Goal: Obtain resource: Obtain resource

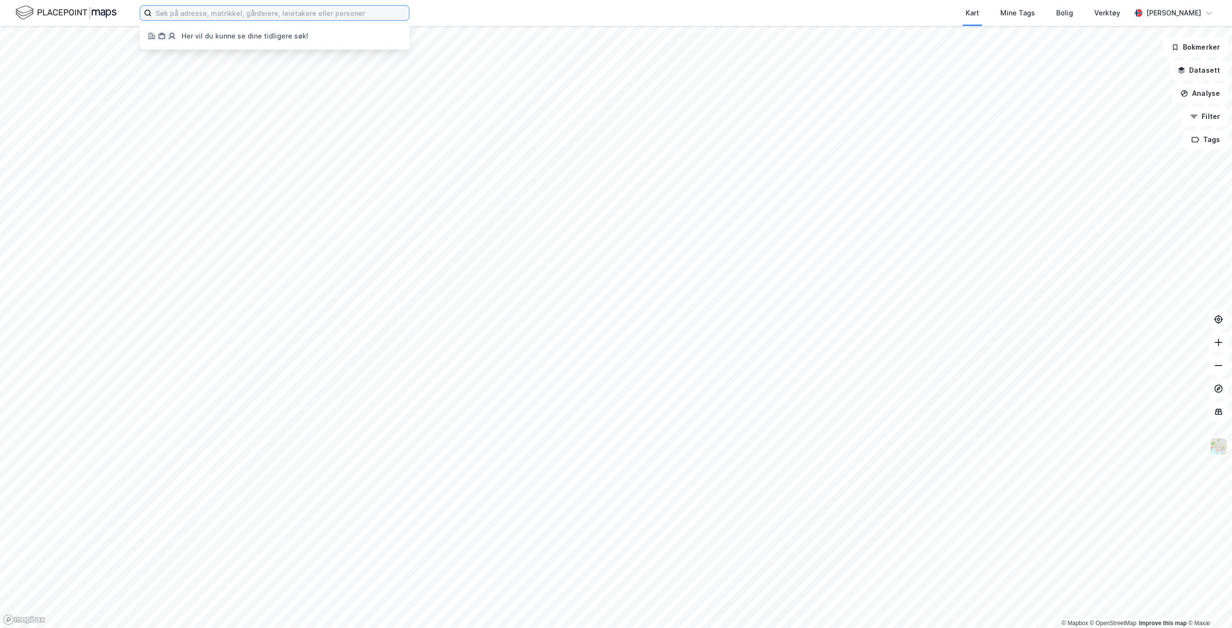
click at [194, 13] on input at bounding box center [280, 13] width 257 height 14
click at [220, 13] on input at bounding box center [280, 13] width 257 height 14
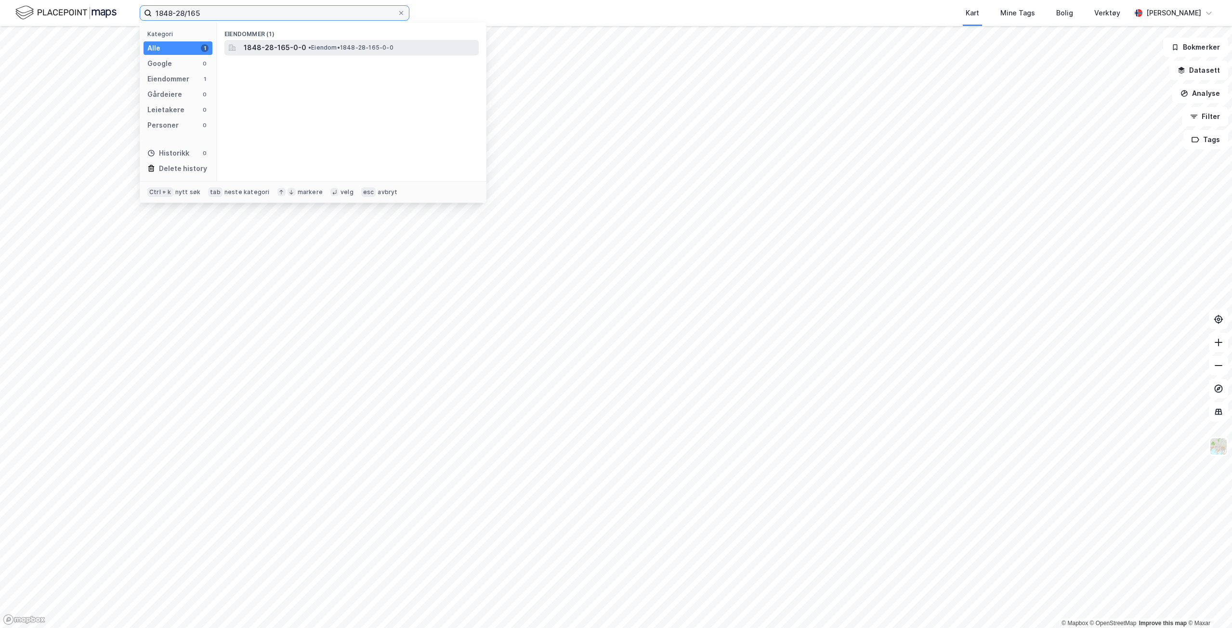
type input "1848-28/165"
click at [292, 47] on span "1848-28-165-0-0" at bounding box center [275, 48] width 63 height 12
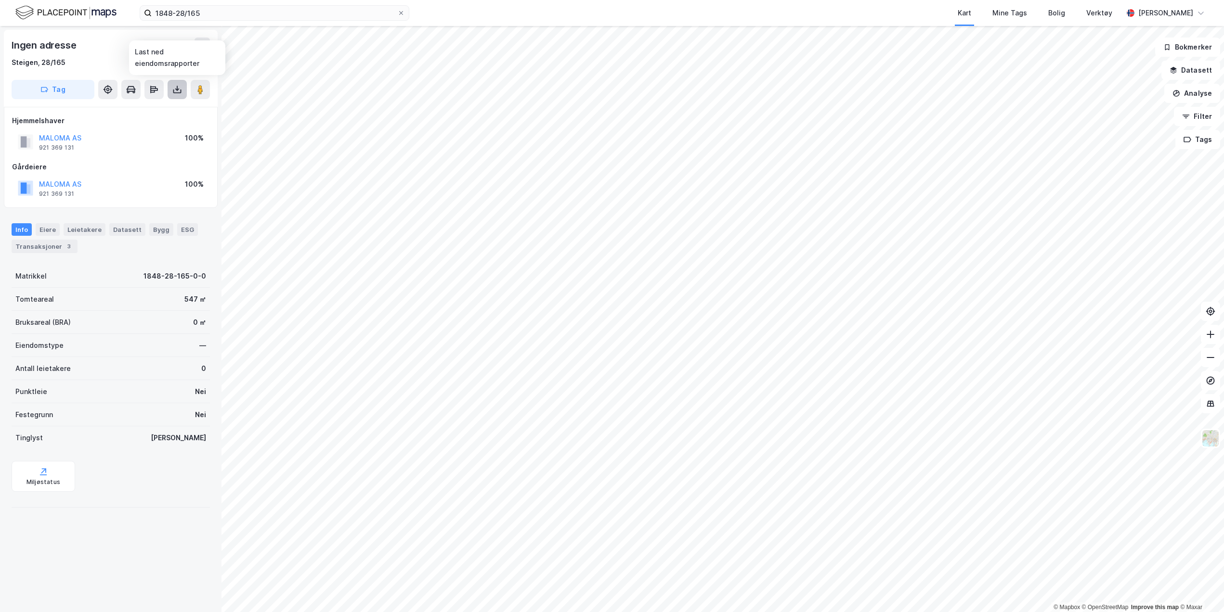
click at [179, 91] on icon at bounding box center [177, 90] width 10 height 10
click at [158, 124] on div "Last ned matrikkelrapport" at bounding box center [141, 124] width 79 height 8
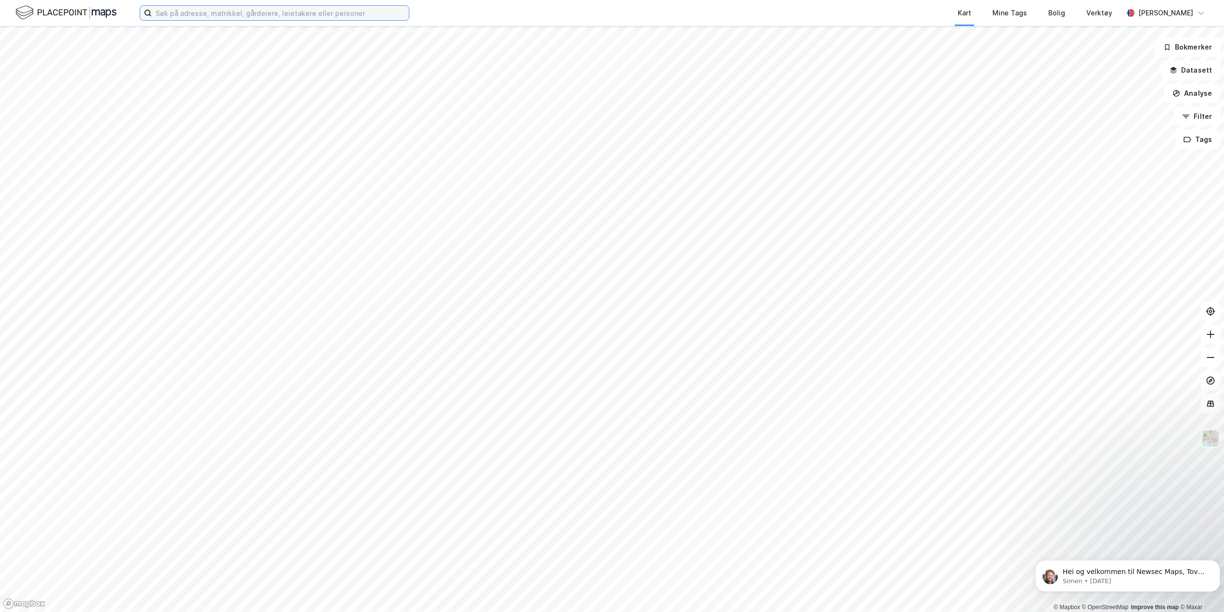
click at [311, 13] on input at bounding box center [280, 13] width 257 height 14
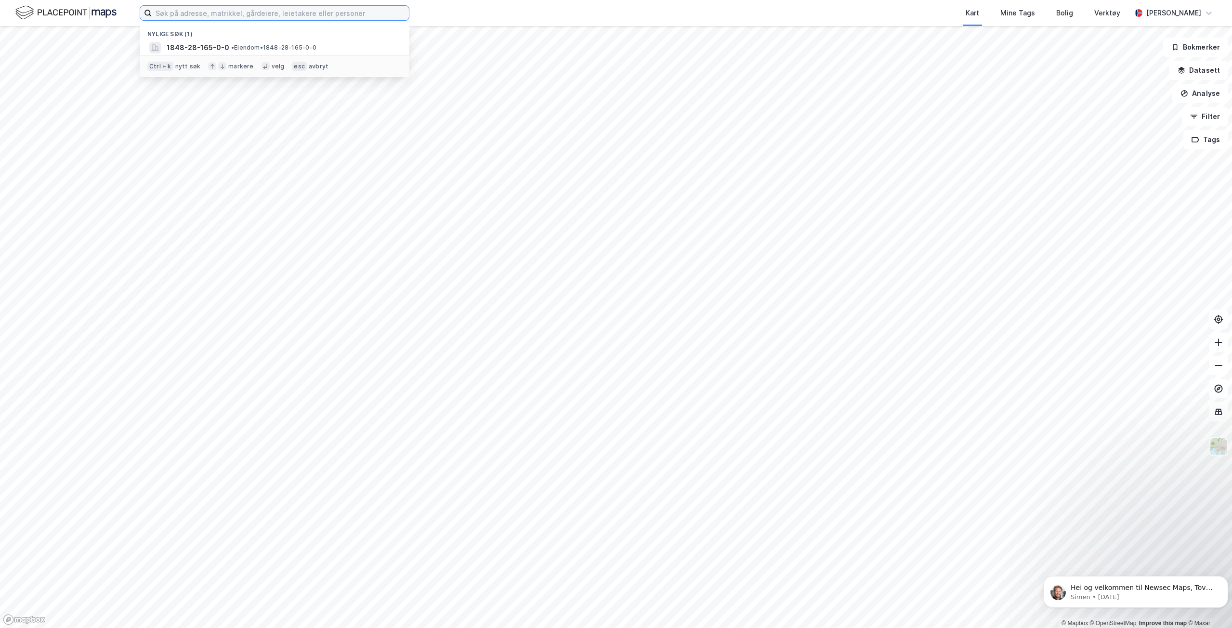
click at [247, 14] on input at bounding box center [280, 13] width 257 height 14
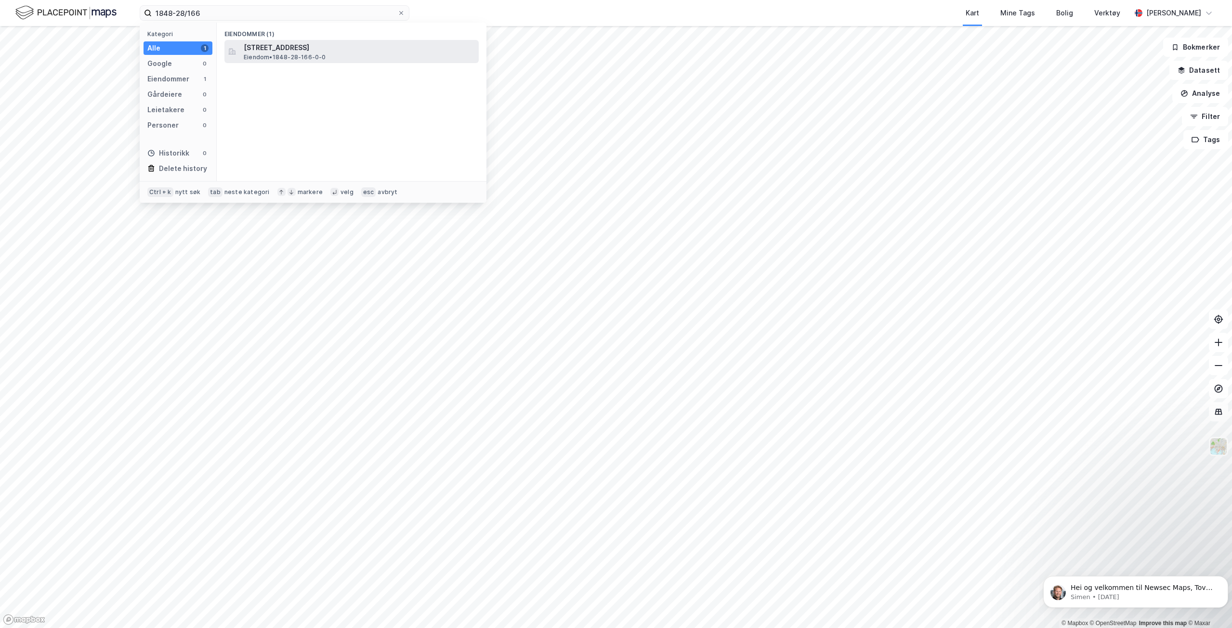
click at [264, 49] on span "[STREET_ADDRESS]" at bounding box center [359, 48] width 231 height 12
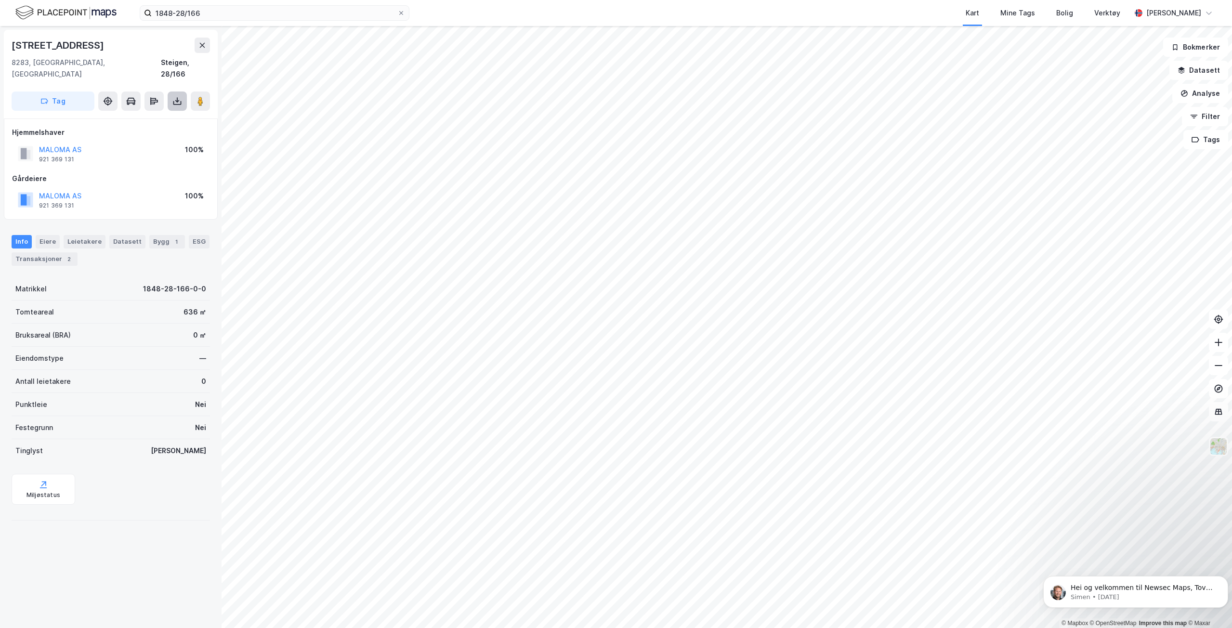
click at [180, 96] on icon at bounding box center [177, 101] width 10 height 10
click at [162, 132] on div "Last ned matrikkelrapport" at bounding box center [141, 136] width 79 height 8
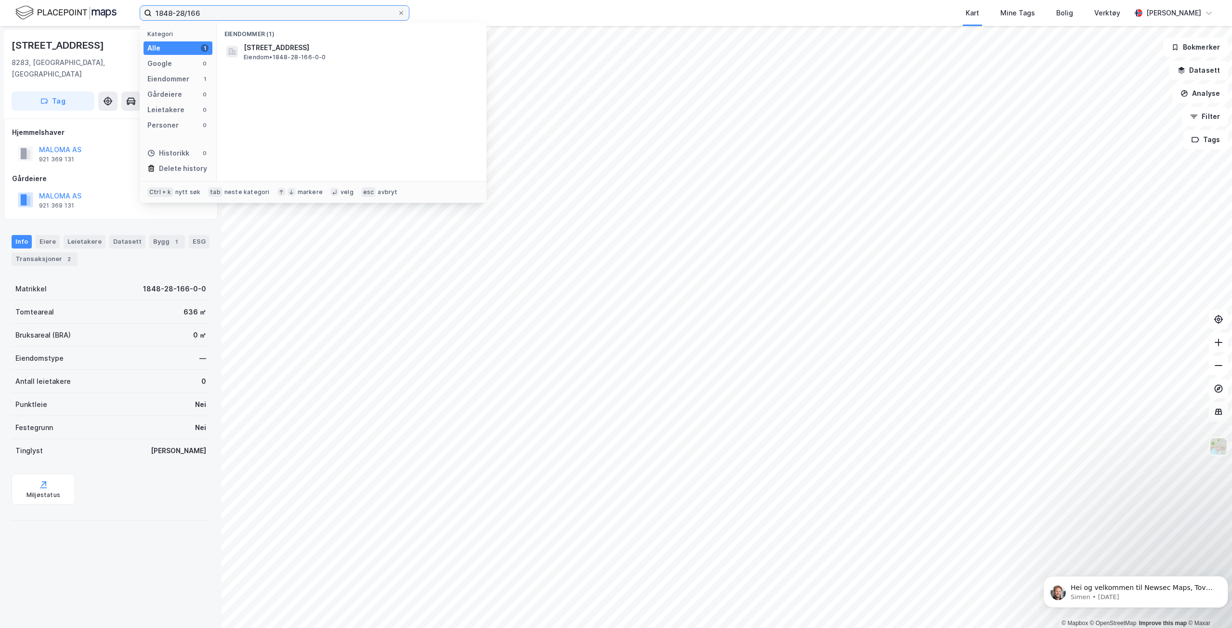
drag, startPoint x: 218, startPoint y: 11, endPoint x: 122, endPoint y: 10, distance: 95.8
click at [122, 10] on div "1848-28/166 Kategori Alle 1 Google 0 Eiendommer 1 Gårdeiere 0 Leietakere 0 Pers…" at bounding box center [616, 13] width 1232 height 26
type input "1848-28/168"
click at [320, 51] on span "[STREET_ADDRESS]" at bounding box center [359, 48] width 231 height 12
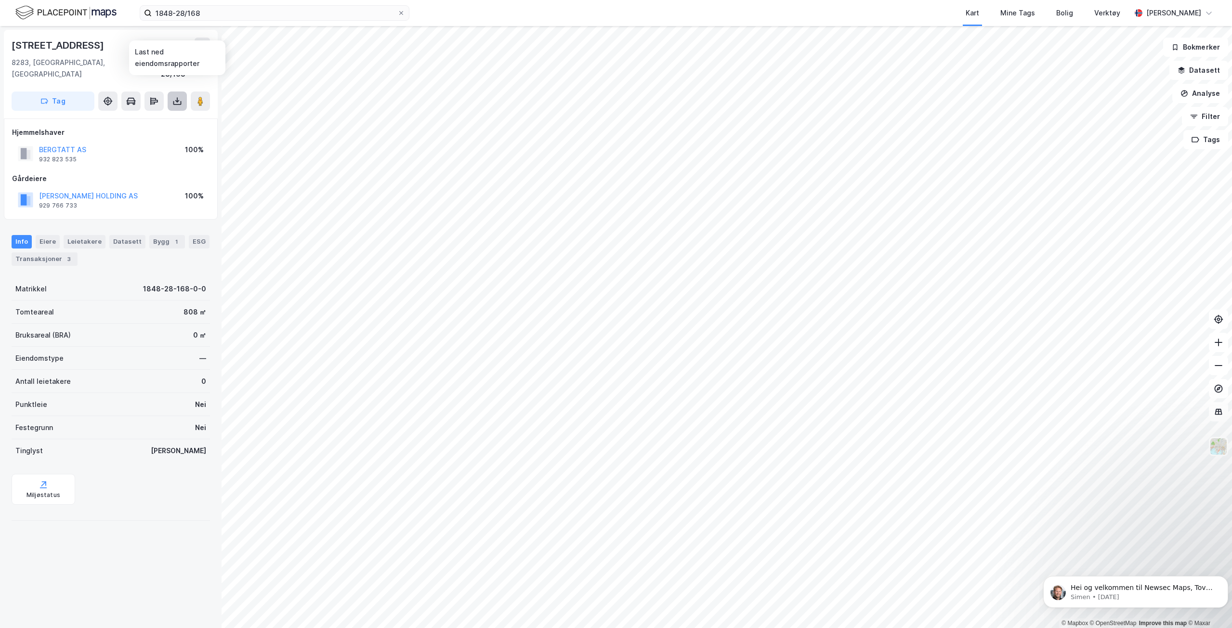
click at [171, 91] on button at bounding box center [177, 100] width 19 height 19
click at [137, 132] on div "Last ned matrikkelrapport" at bounding box center [141, 136] width 79 height 8
